Goal: Task Accomplishment & Management: Complete application form

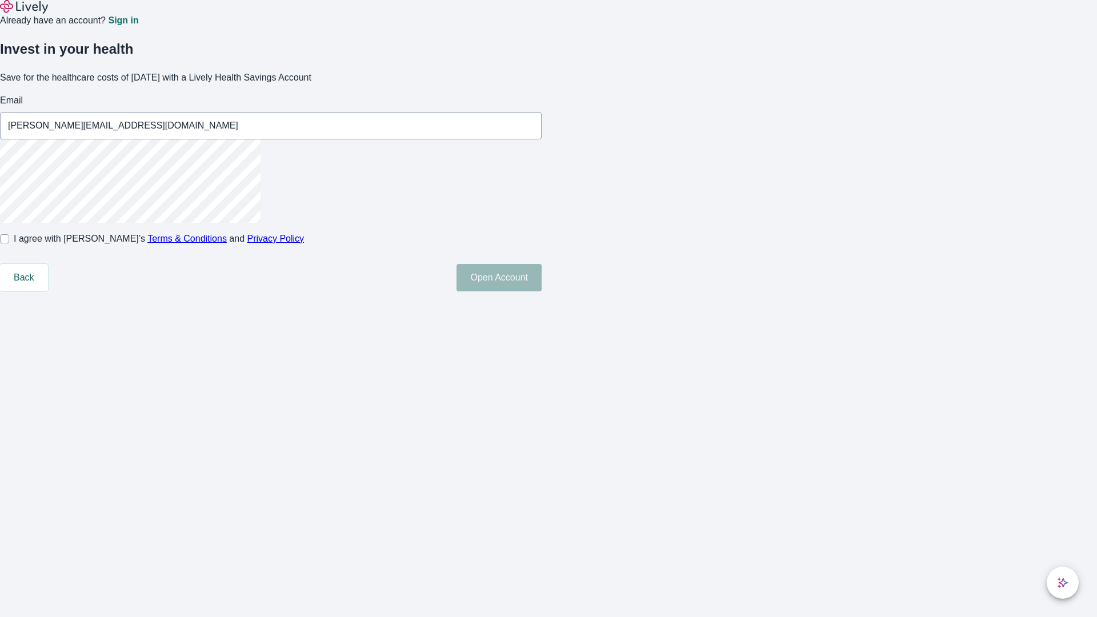
click at [9, 243] on input "I agree with Lively’s Terms & Conditions and Privacy Policy" at bounding box center [4, 238] width 9 height 9
checkbox input "true"
click at [541, 291] on button "Open Account" at bounding box center [498, 277] width 85 height 27
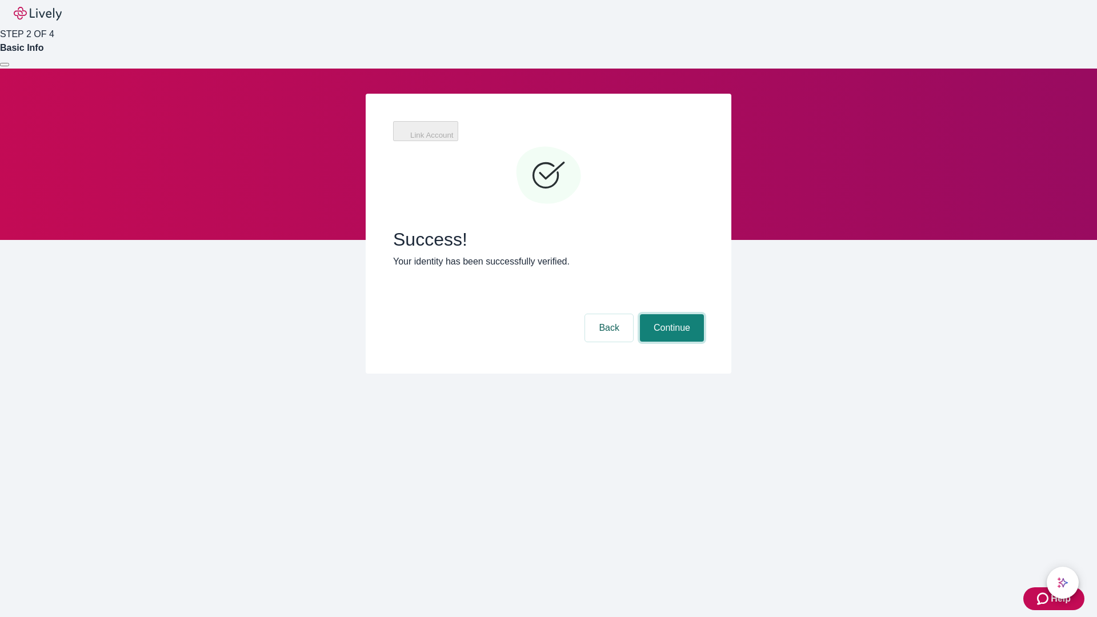
click at [670, 314] on button "Continue" at bounding box center [672, 327] width 64 height 27
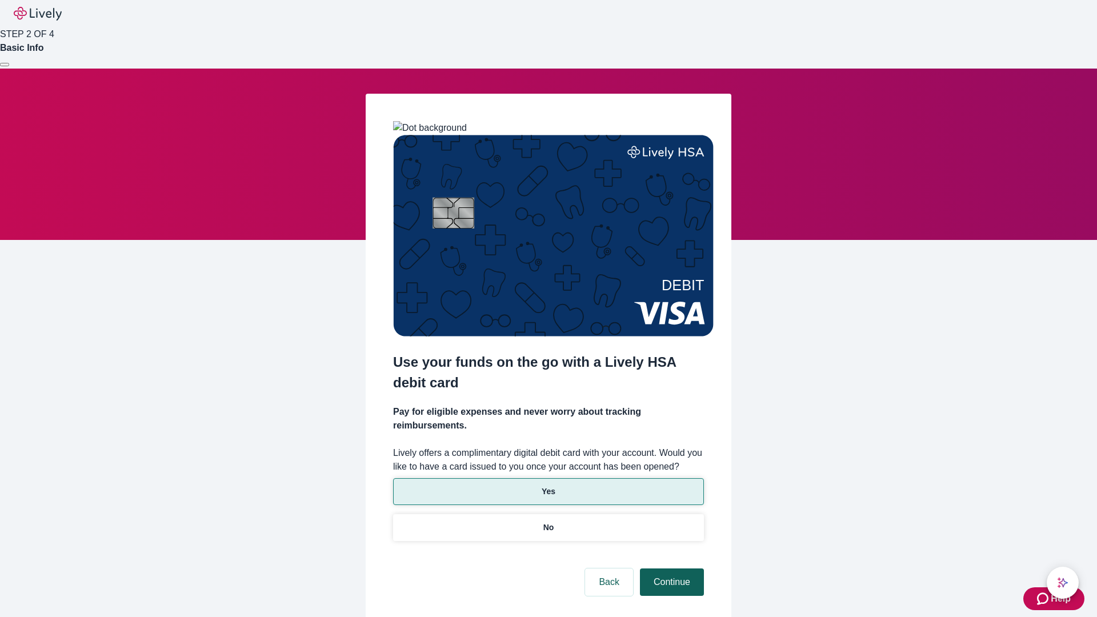
click at [548, 522] on p "No" at bounding box center [548, 528] width 11 height 12
click at [670, 568] on button "Continue" at bounding box center [672, 581] width 64 height 27
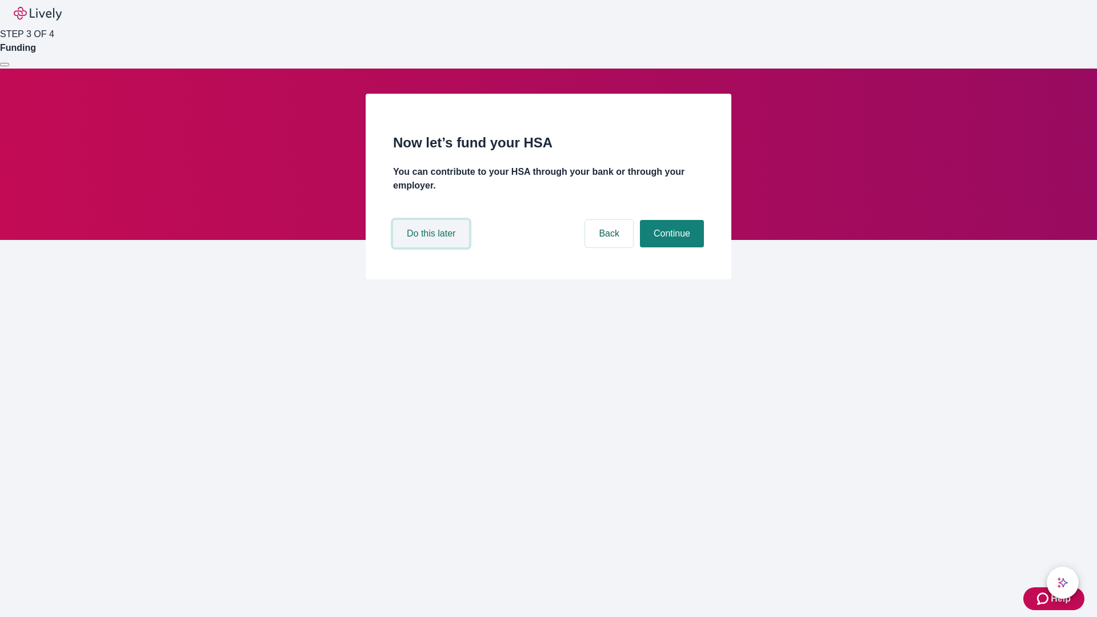
click at [432, 247] on button "Do this later" at bounding box center [431, 233] width 76 height 27
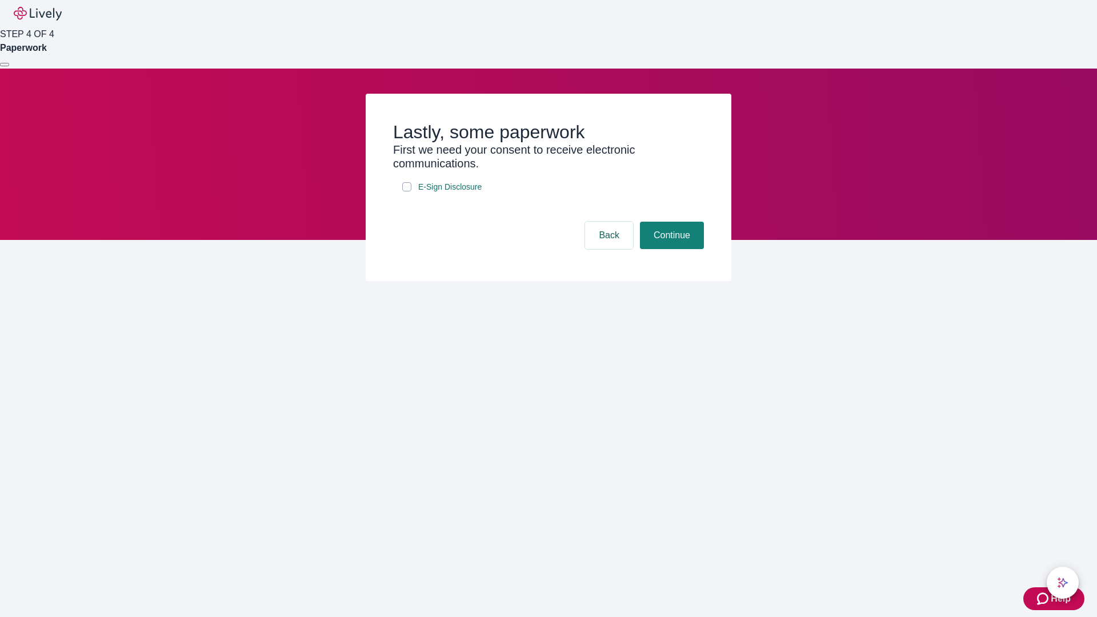
click at [407, 191] on input "E-Sign Disclosure" at bounding box center [406, 186] width 9 height 9
checkbox input "true"
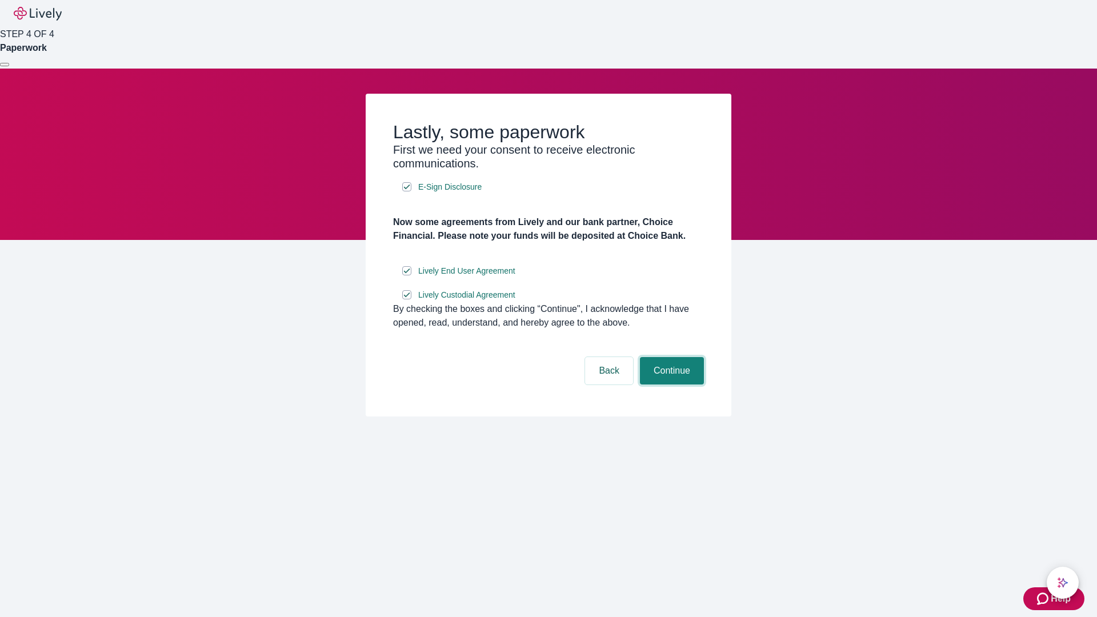
click at [670, 384] on button "Continue" at bounding box center [672, 370] width 64 height 27
